Goal: Information Seeking & Learning: Understand process/instructions

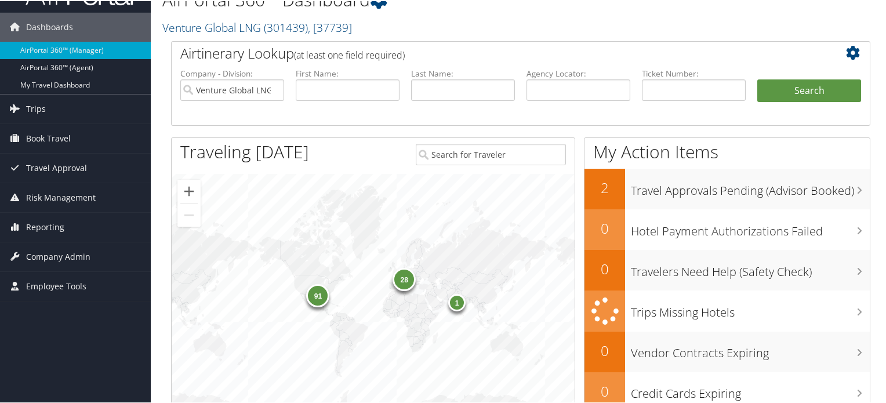
scroll to position [58, 0]
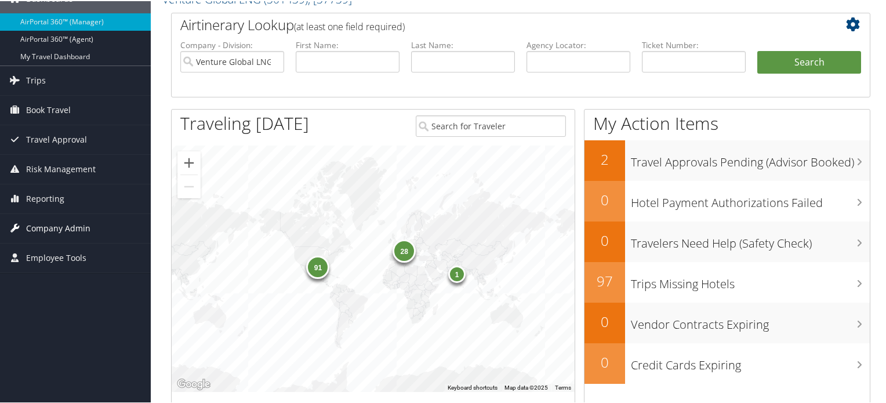
click at [53, 226] on span "Company Admin" at bounding box center [58, 227] width 64 height 29
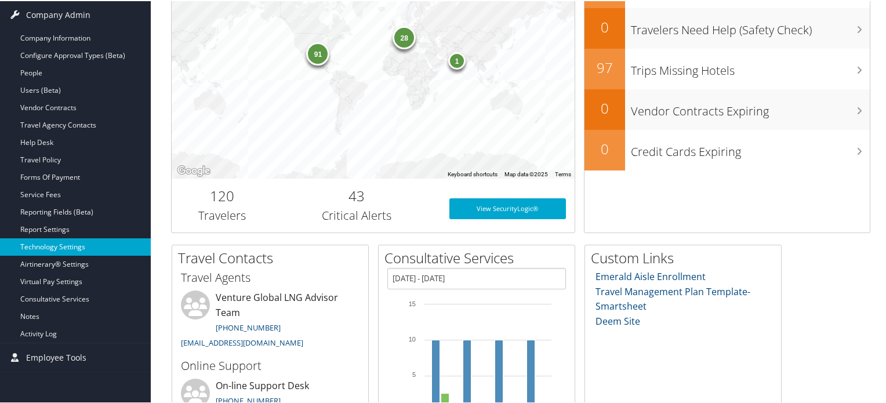
scroll to position [290, 0]
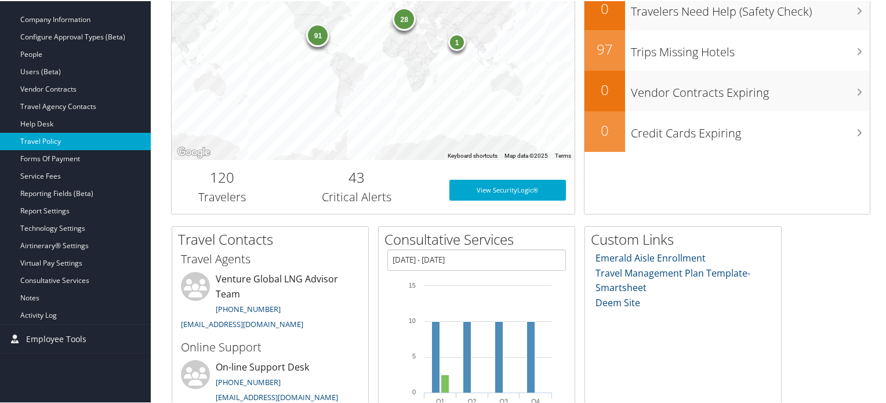
click at [53, 140] on link "Travel Policy" at bounding box center [75, 140] width 151 height 17
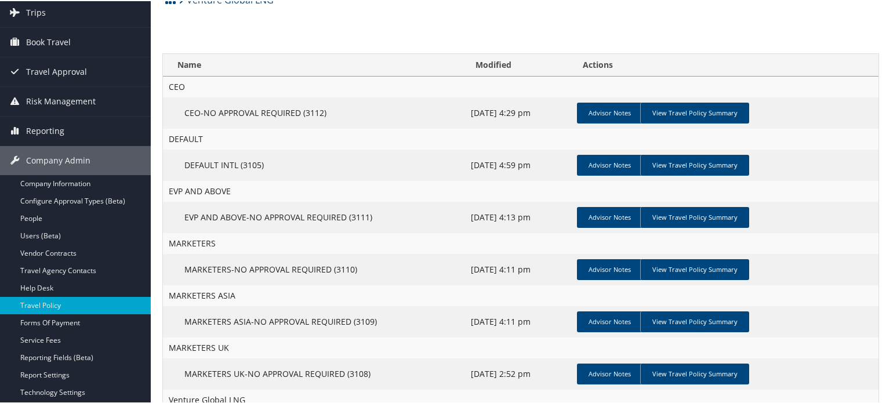
scroll to position [289, 0]
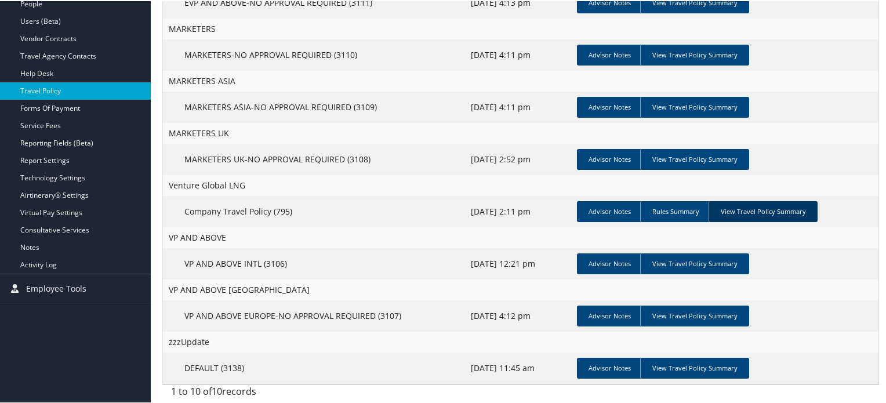
click at [789, 213] on link "View Travel Policy Summary" at bounding box center [763, 210] width 109 height 21
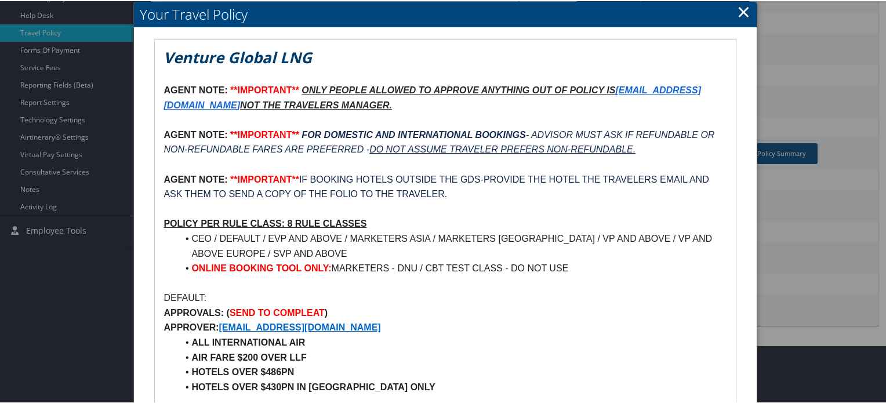
scroll to position [347, 0]
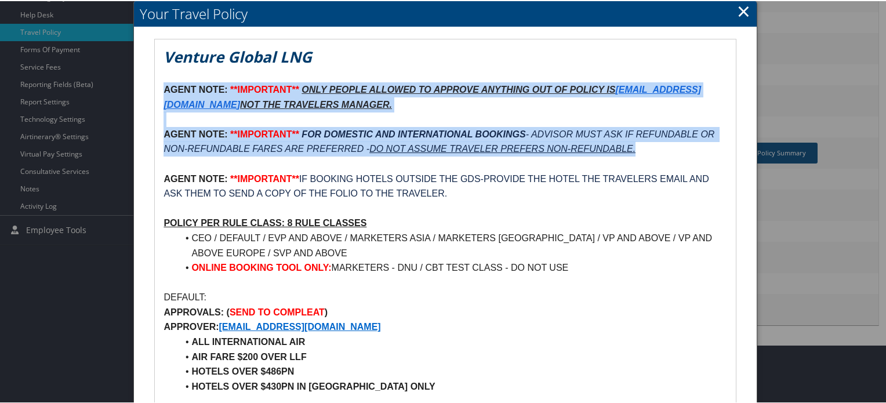
drag, startPoint x: 162, startPoint y: 86, endPoint x: 657, endPoint y: 151, distance: 499.1
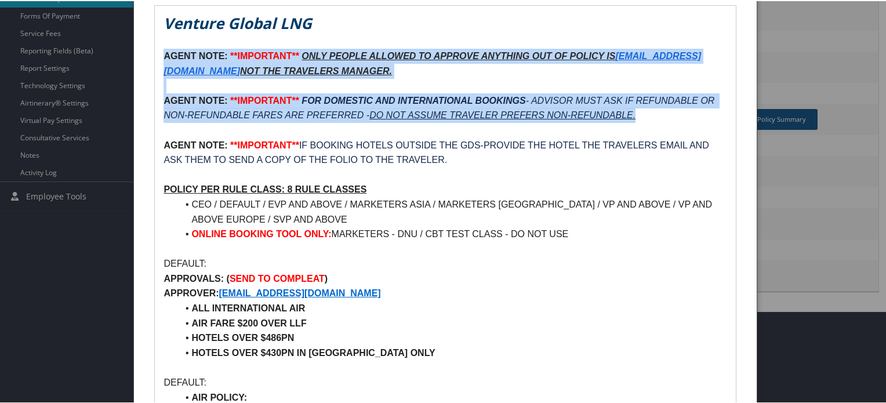
scroll to position [405, 0]
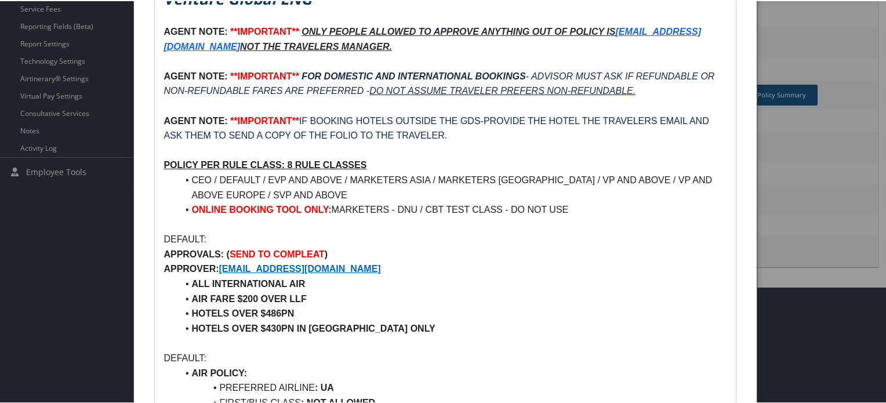
click at [464, 138] on p "AGENT NOTE: **IMPORTANT** IF BOOKING HOTELS OUTSIDE THE GDS-PROVIDE THE HOTEL T…" at bounding box center [445, 128] width 563 height 30
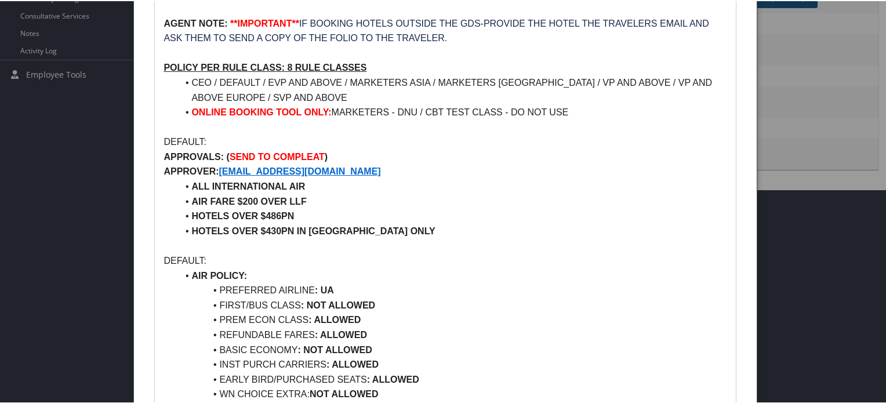
scroll to position [521, 0]
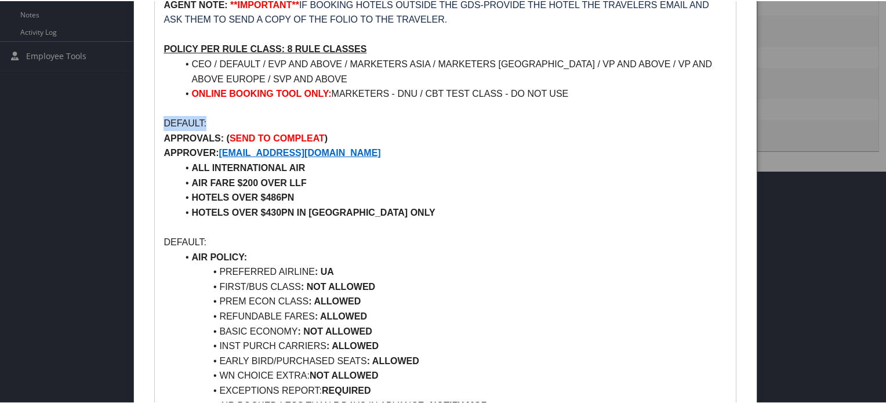
drag, startPoint x: 162, startPoint y: 121, endPoint x: 222, endPoint y: 126, distance: 59.5
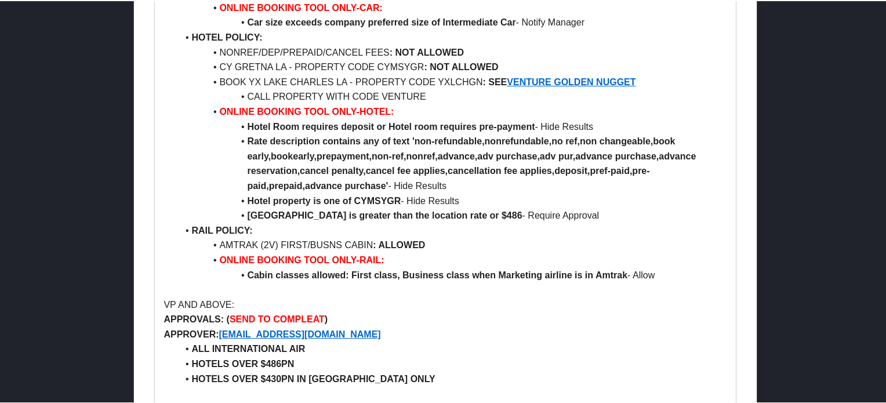
scroll to position [1333, 0]
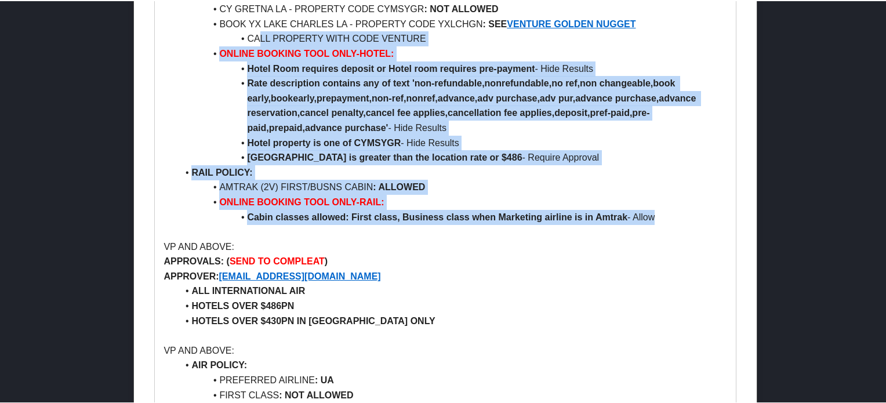
drag, startPoint x: 662, startPoint y: 215, endPoint x: 260, endPoint y: 35, distance: 440.4
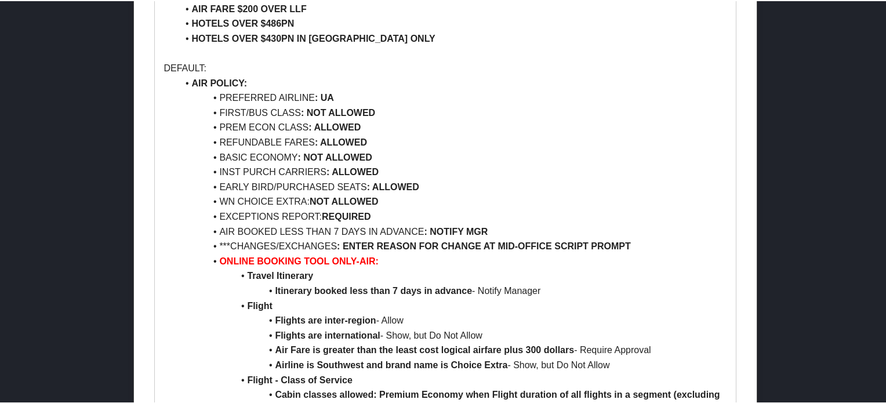
scroll to position [579, 0]
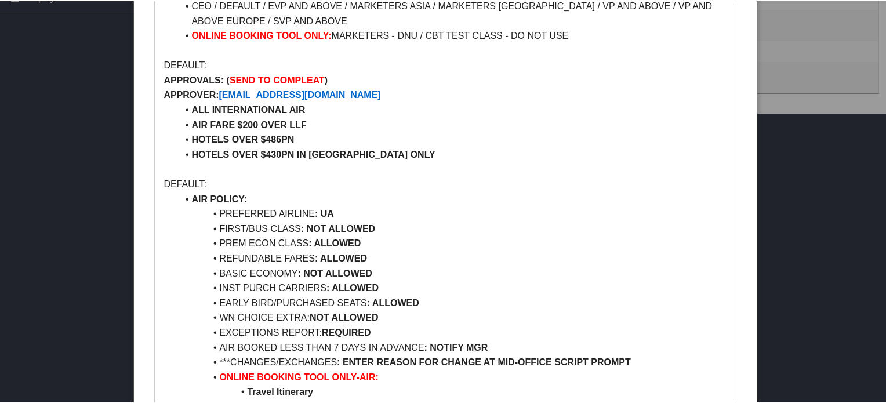
click at [334, 218] on li "PREFERRED AIRLINE : UA" at bounding box center [452, 212] width 549 height 15
click at [279, 224] on li "FIRST/BUS CLASS : NOT ALLOWED" at bounding box center [452, 227] width 549 height 15
click at [279, 223] on li "FIRST/BUS CLASS : NOT ALLOWED" at bounding box center [452, 227] width 549 height 15
click at [338, 225] on strong ": NOT ALLOWED" at bounding box center [338, 228] width 74 height 10
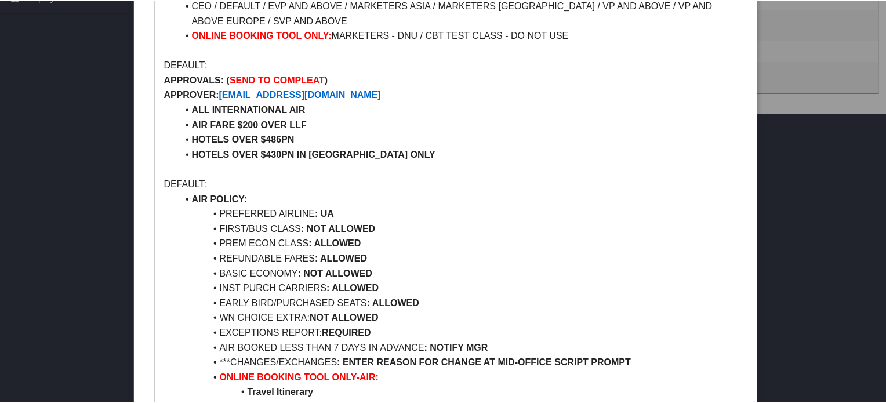
click at [338, 225] on strong ": NOT ALLOWED" at bounding box center [338, 228] width 74 height 10
click at [259, 230] on li "FIRST/BUS CLASS : NOT ALLOWED" at bounding box center [452, 227] width 549 height 15
click at [183, 92] on strong "APPROVER:" at bounding box center [191, 94] width 55 height 10
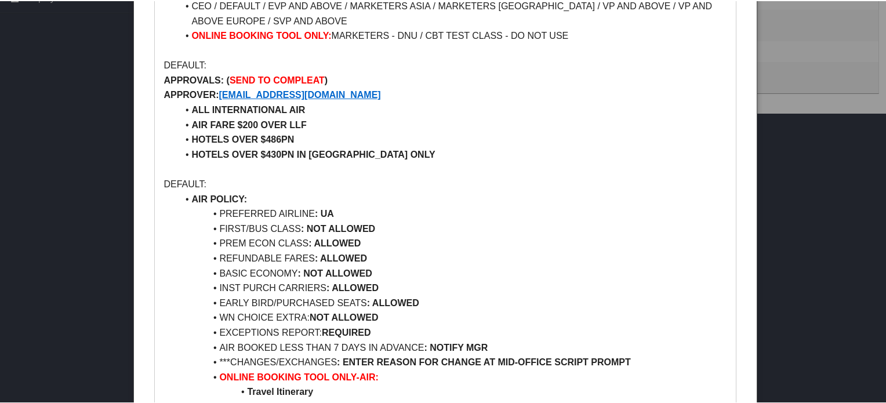
click at [183, 77] on strong "APPROVALS:" at bounding box center [194, 79] width 60 height 10
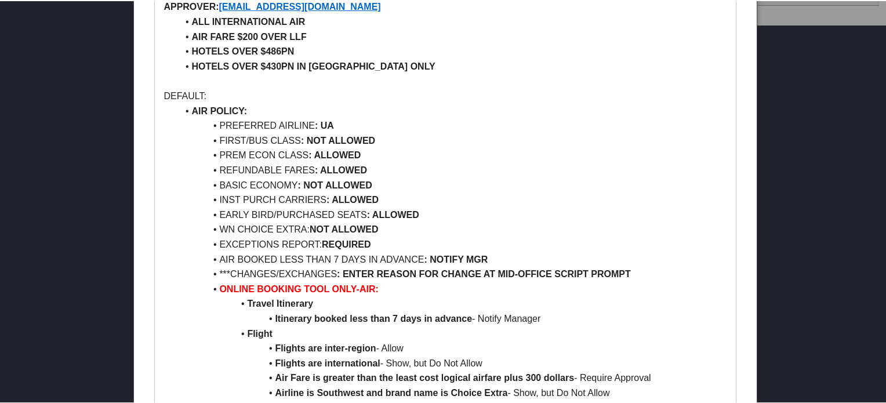
scroll to position [695, 0]
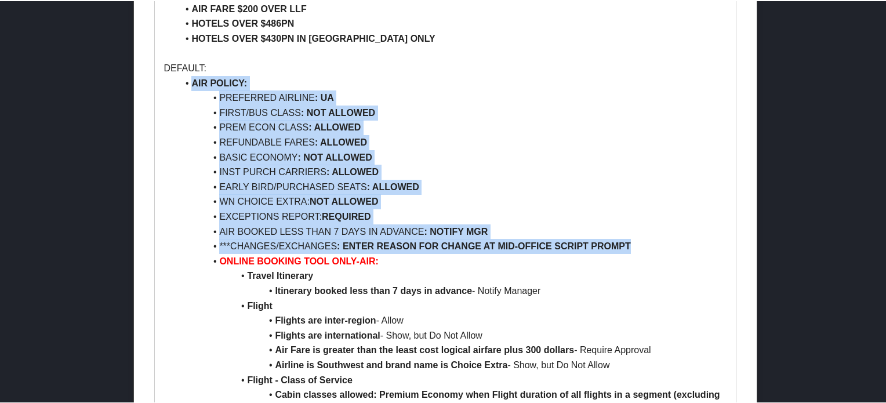
drag, startPoint x: 191, startPoint y: 77, endPoint x: 668, endPoint y: 243, distance: 505.5
click at [411, 245] on strong ": ENTER REASON FOR CHANGE AT MID-OFFICE SCRIPT PROMPT" at bounding box center [484, 245] width 294 height 10
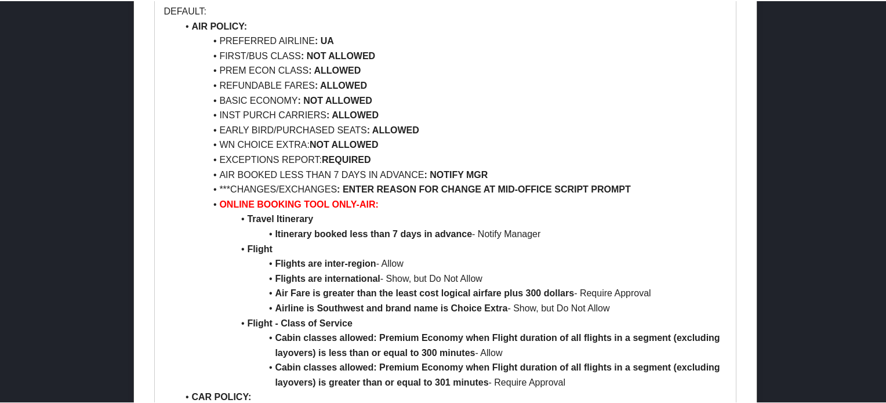
scroll to position [753, 0]
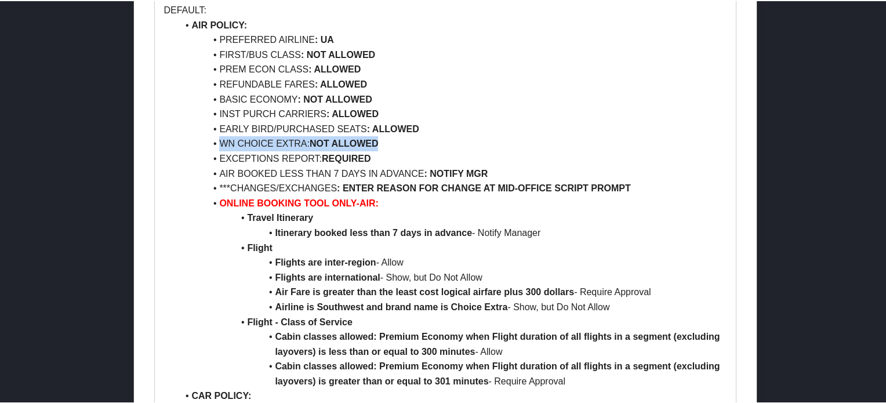
drag, startPoint x: 221, startPoint y: 141, endPoint x: 385, endPoint y: 148, distance: 164.3
click at [385, 148] on li "WN CHOICE EXTRA: NOT ALLOWED" at bounding box center [452, 142] width 549 height 15
click at [258, 143] on li "WN CHOICE EXTRA: NOT ALLOWED" at bounding box center [452, 142] width 549 height 15
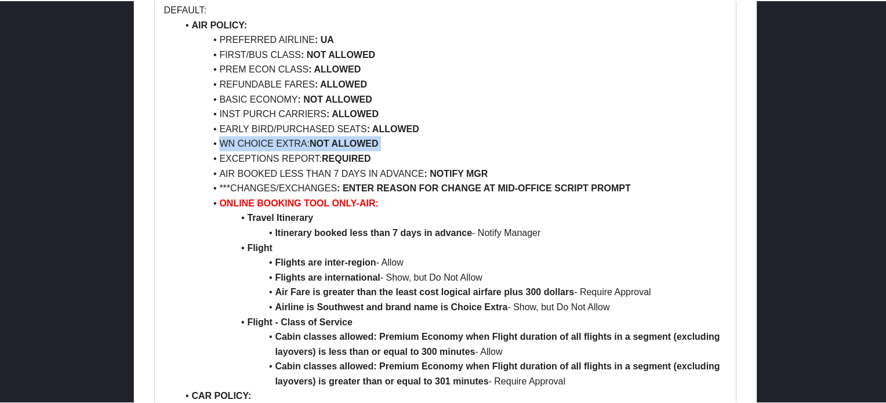
click at [298, 142] on li "WN CHOICE EXTRA: NOT ALLOWED" at bounding box center [452, 142] width 549 height 15
click at [405, 127] on strong ": ALLOWED" at bounding box center [393, 128] width 52 height 10
click at [258, 129] on li "EARLY BIRD/PURCHASED SEATS : ALLOWED" at bounding box center [452, 128] width 549 height 15
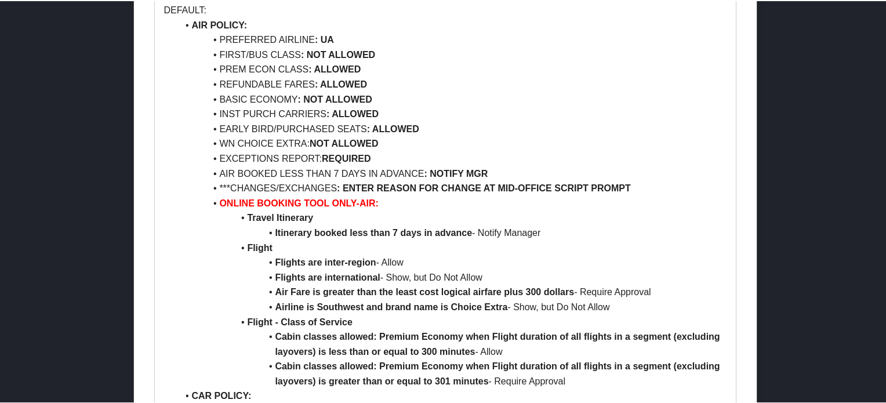
click at [230, 125] on li "EARLY BIRD/PURCHASED SEATS : ALLOWED" at bounding box center [452, 128] width 549 height 15
click at [261, 125] on li "EARLY BIRD/PURCHASED SEATS : ALLOWED" at bounding box center [452, 128] width 549 height 15
drag, startPoint x: 273, startPoint y: 126, endPoint x: 216, endPoint y: 122, distance: 57.6
click at [216, 122] on li "EARLY BIRD/PURCHASED SEATS : ALLOWED" at bounding box center [452, 128] width 549 height 15
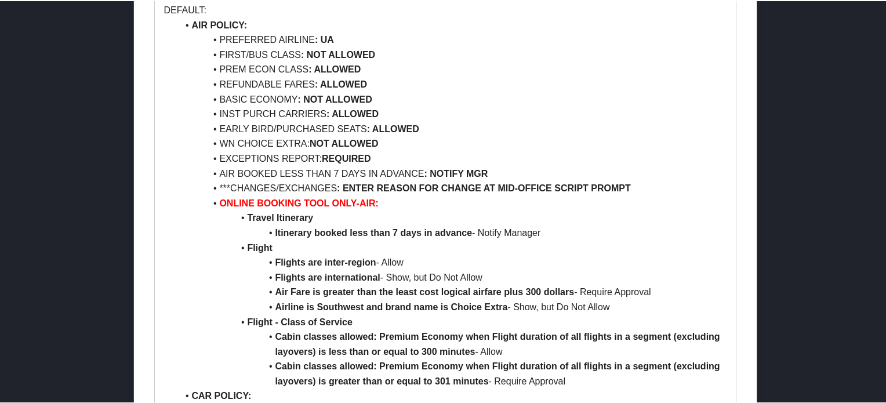
click at [309, 125] on li "EARLY BIRD/PURCHASED SEATS : ALLOWED" at bounding box center [452, 128] width 549 height 15
drag, startPoint x: 277, startPoint y: 125, endPoint x: 366, endPoint y: 129, distance: 88.9
click at [366, 129] on li "EARLY BIRD/PURCHASED SEATS : ALLOWED" at bounding box center [452, 128] width 549 height 15
click at [313, 135] on li "WN CHOICE EXTRA: NOT ALLOWED" at bounding box center [452, 142] width 549 height 15
click at [311, 127] on li "EARLY BIRD/PURCHASED SEATS : ALLOWED" at bounding box center [452, 128] width 549 height 15
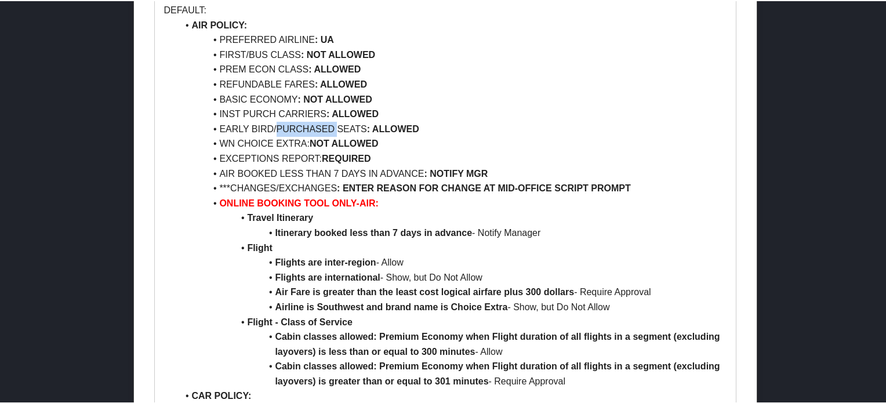
click at [311, 127] on li "EARLY BIRD/PURCHASED SEATS : ALLOWED" at bounding box center [452, 128] width 549 height 15
click at [365, 124] on li "EARLY BIRD/PURCHASED SEATS : ALLOWED" at bounding box center [452, 128] width 549 height 15
drag, startPoint x: 283, startPoint y: 126, endPoint x: 429, endPoint y: 124, distance: 146.2
click at [429, 124] on li "EARLY BIRD/PURCHASED SEATS : ALLOWED" at bounding box center [452, 128] width 549 height 15
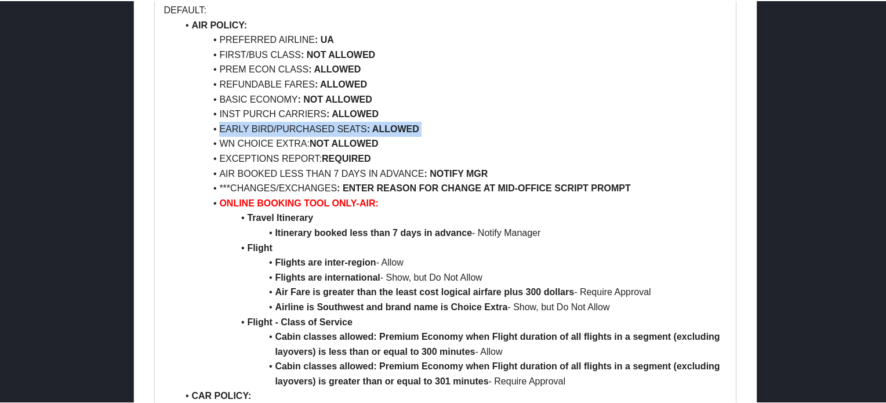
click at [389, 128] on strong ": ALLOWED" at bounding box center [393, 128] width 52 height 10
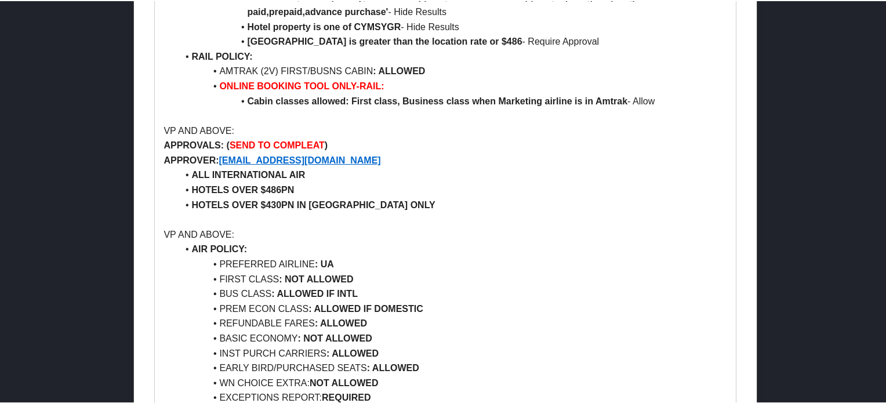
scroll to position [1507, 0]
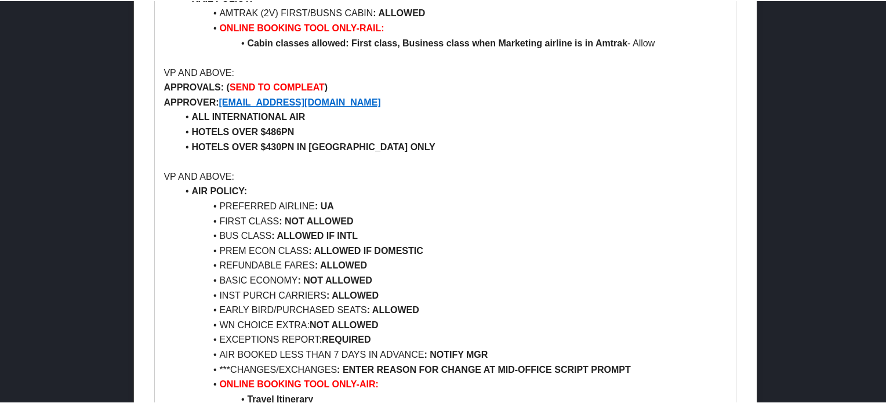
drag, startPoint x: 241, startPoint y: 225, endPoint x: 361, endPoint y: 215, distance: 119.9
click at [361, 215] on li "FIRST CLASS : NOT ALLOWED" at bounding box center [452, 220] width 549 height 15
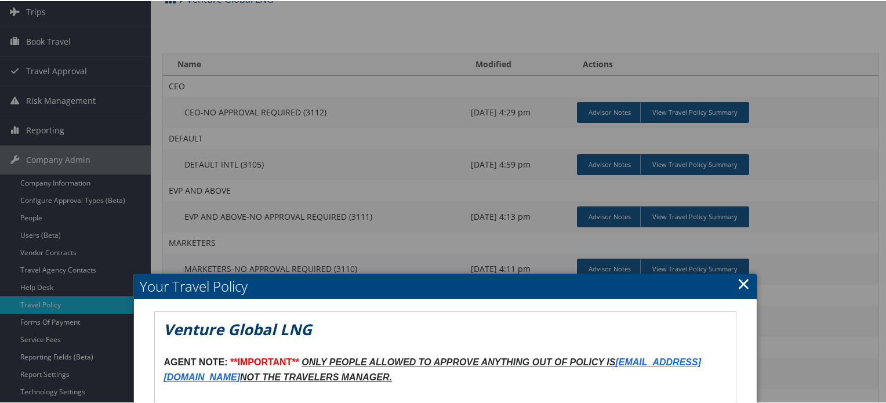
scroll to position [0, 0]
